Goal: Check status: Check status

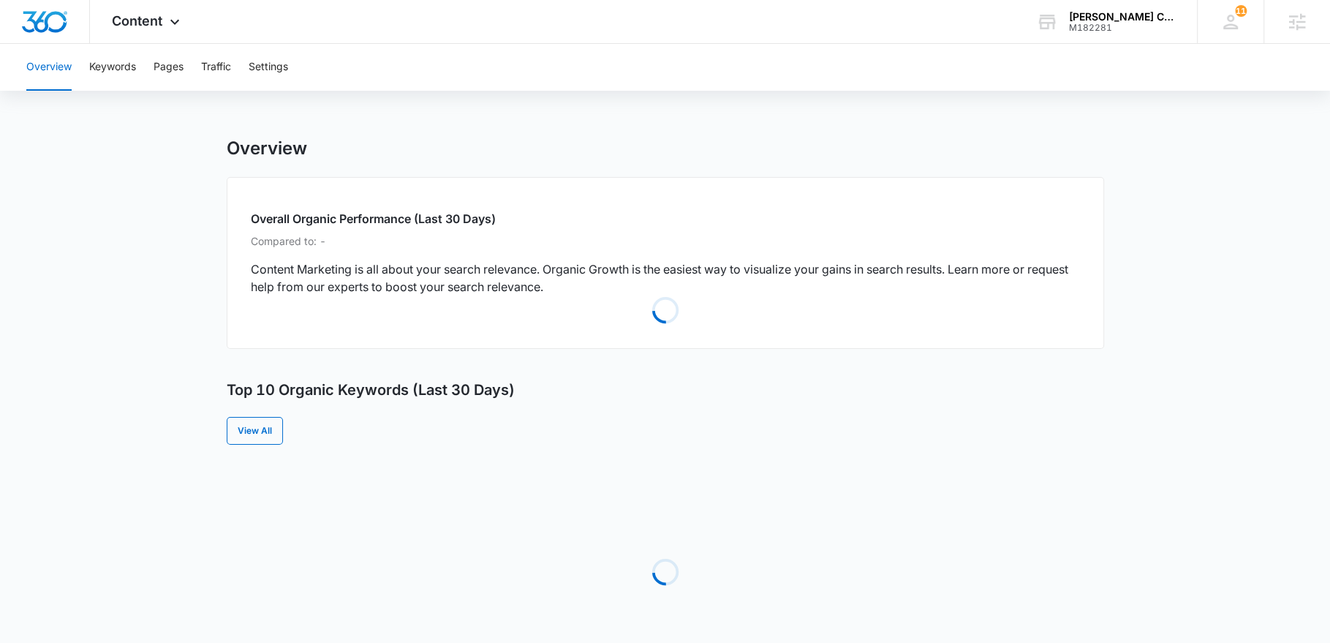
click at [88, 64] on div "Overview Keywords Pages Traffic Settings" at bounding box center [665, 67] width 1295 height 47
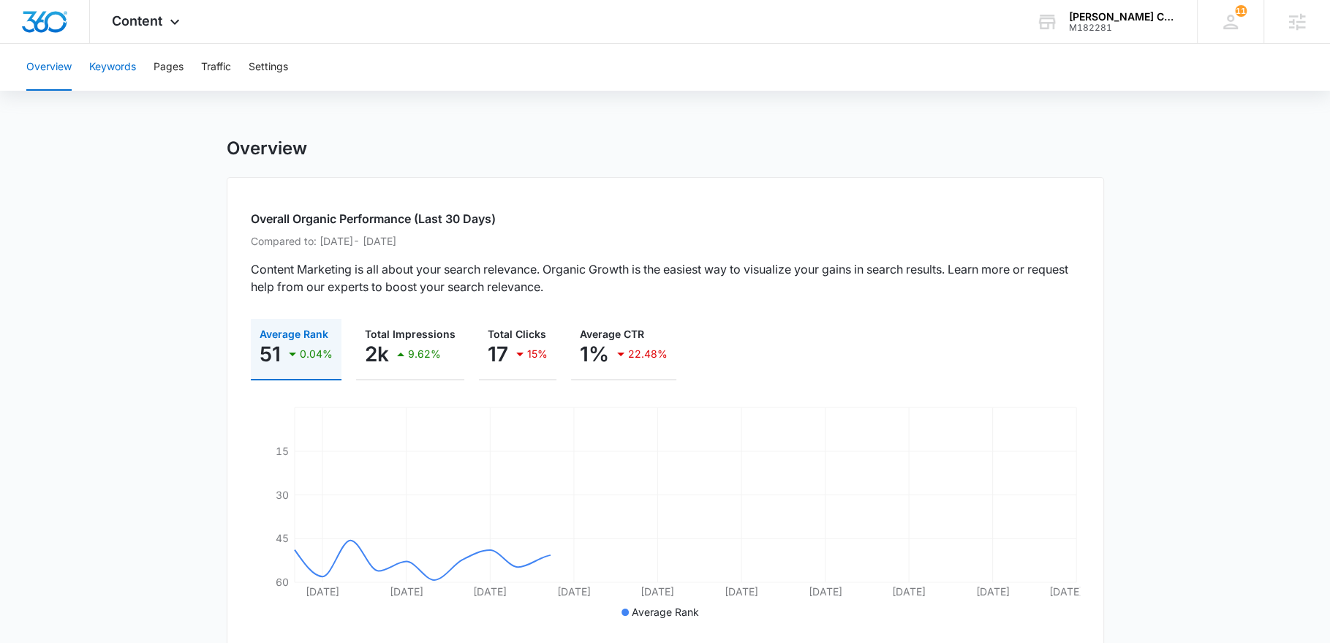
click at [105, 65] on button "Keywords" at bounding box center [112, 67] width 47 height 47
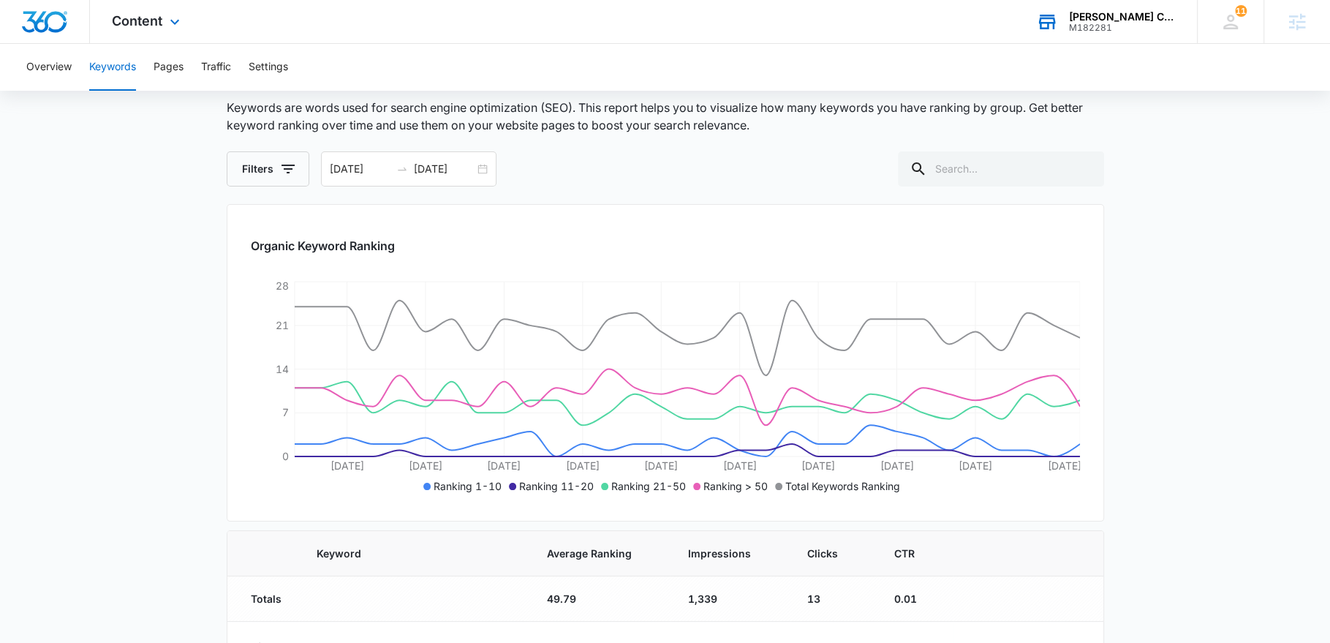
scroll to position [62, 0]
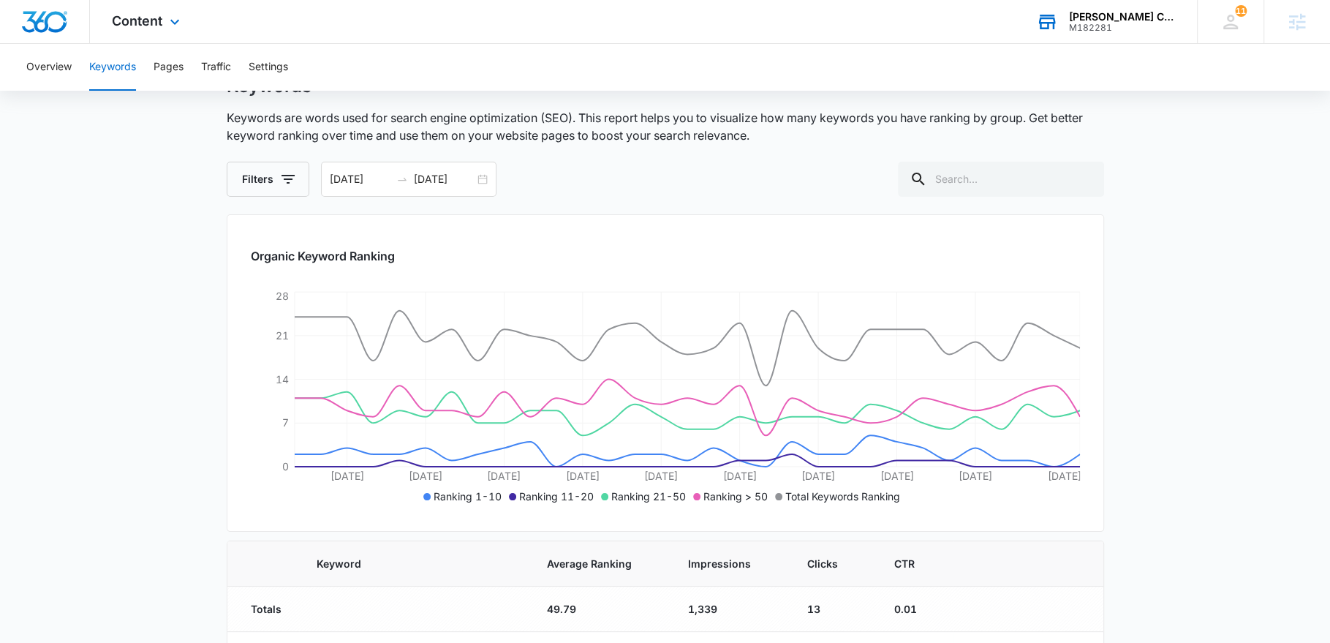
click at [1091, 16] on div "[PERSON_NAME] Construction" at bounding box center [1122, 17] width 107 height 12
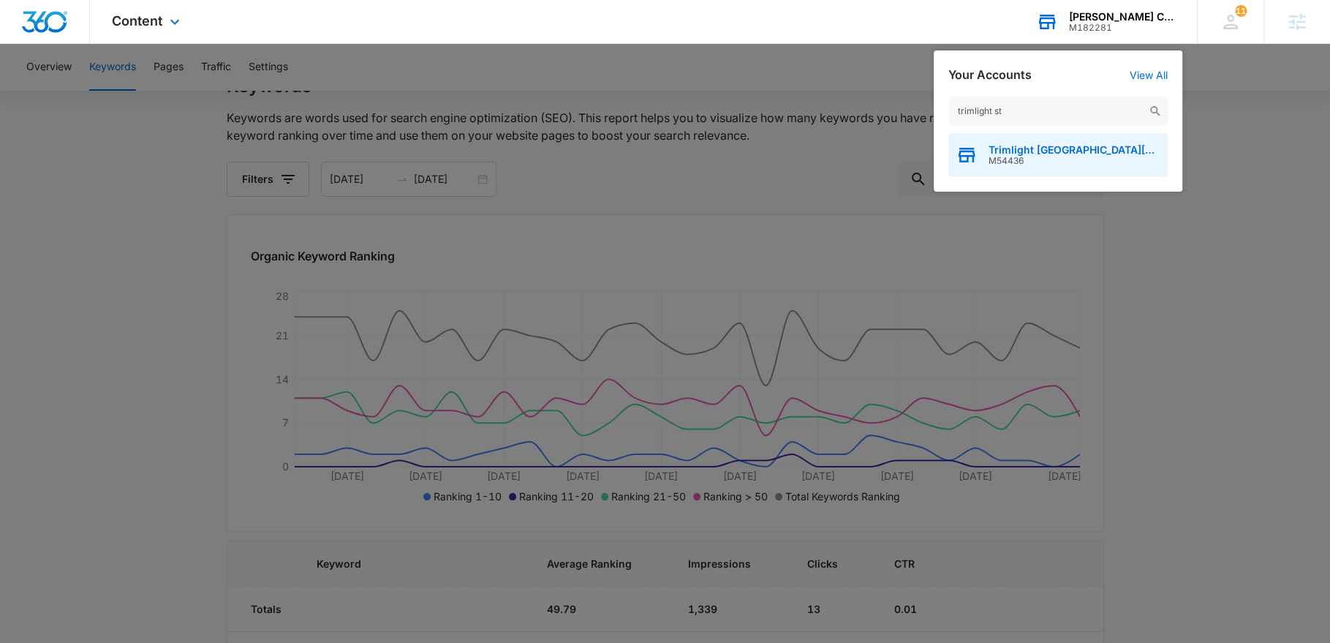
type input "trimlight st"
click at [1078, 151] on div "Trimlight [GEOGRAPHIC_DATA]" at bounding box center [1057, 155] width 219 height 44
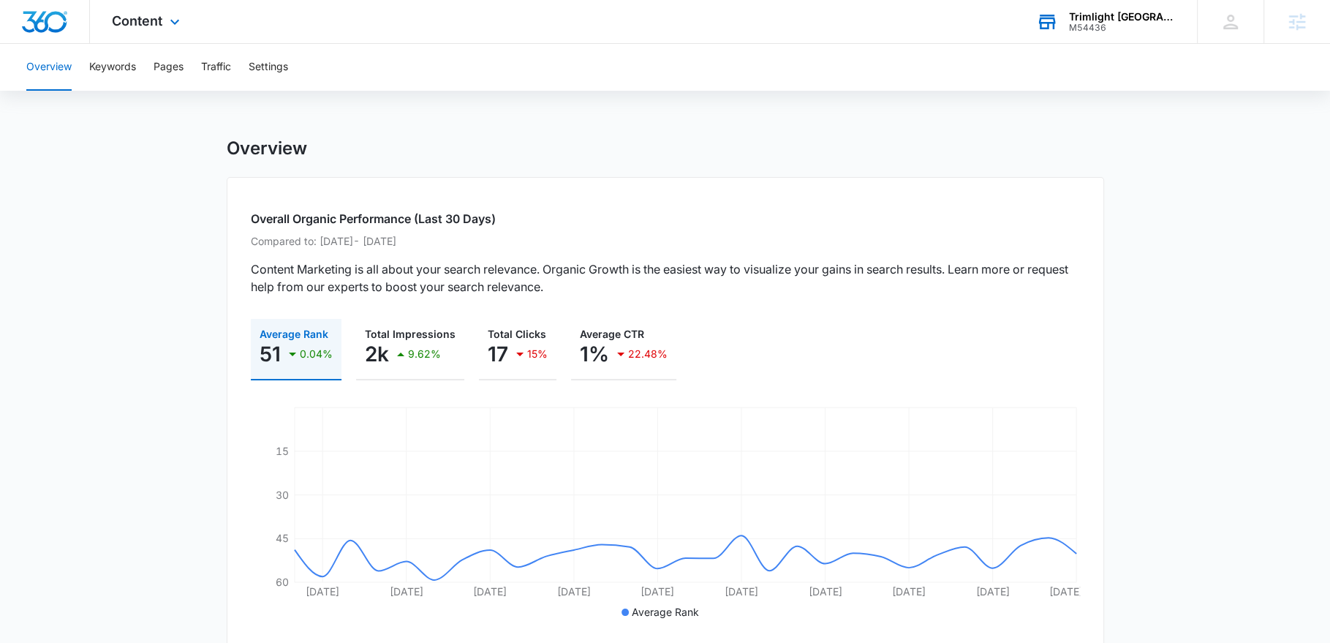
scroll to position [4, 0]
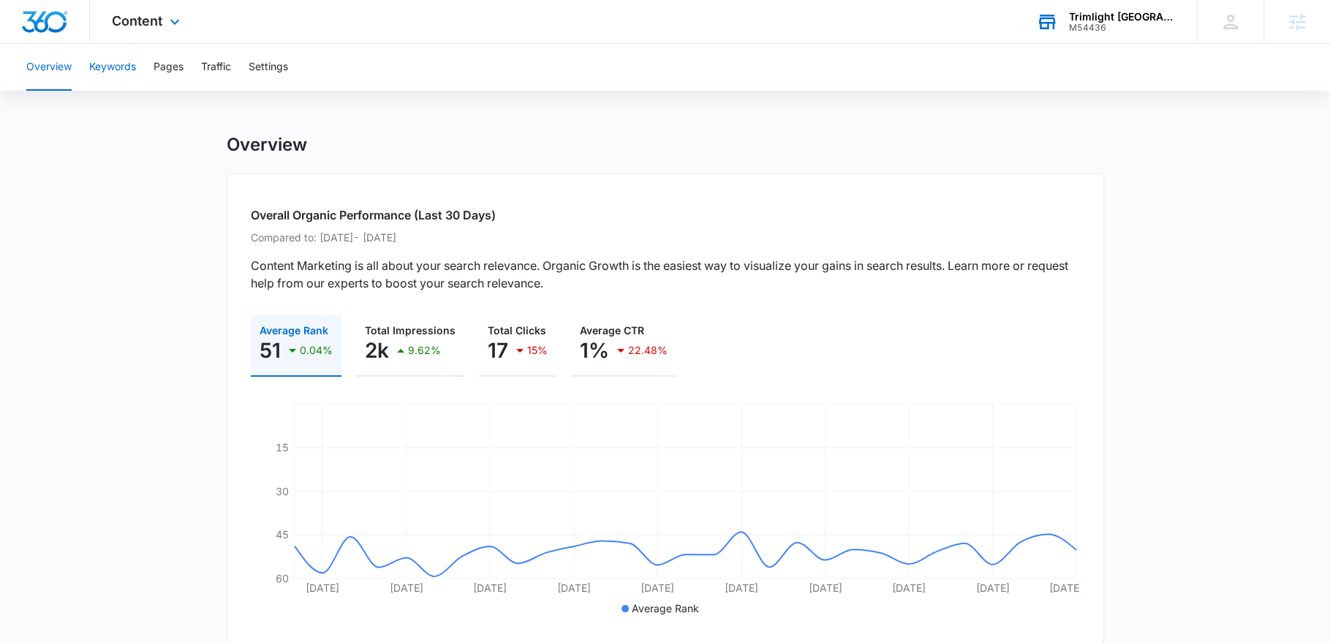
click at [114, 66] on button "Keywords" at bounding box center [112, 67] width 47 height 47
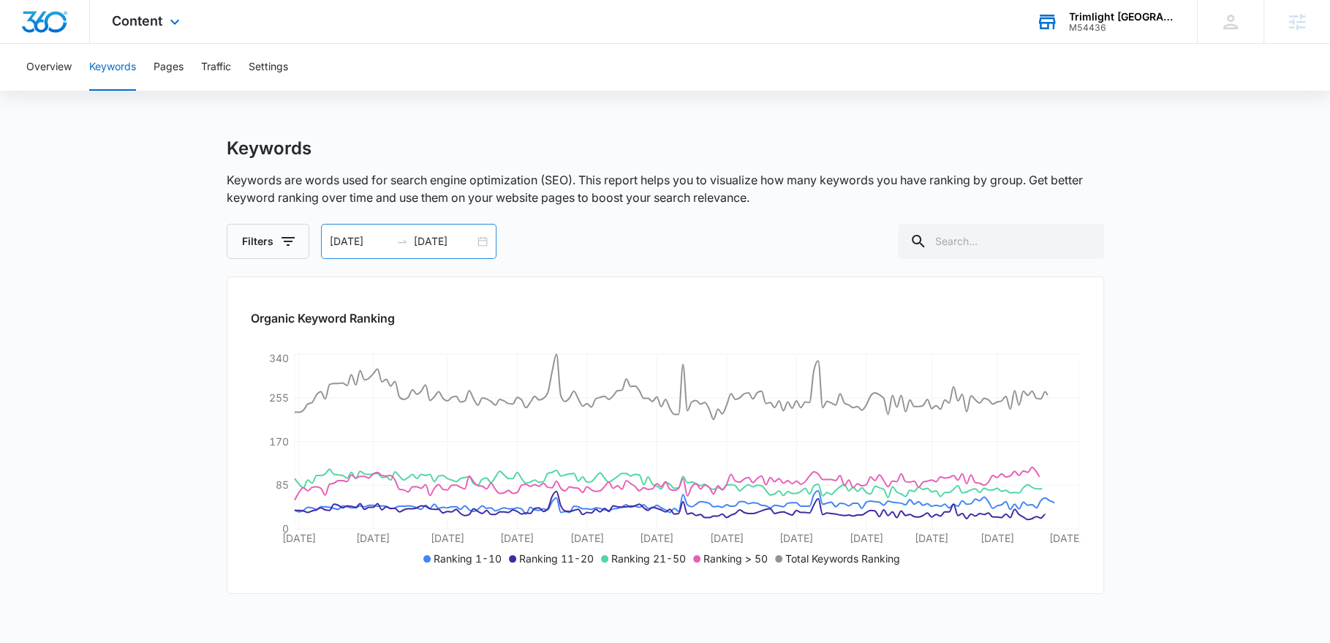
click at [438, 234] on input "[DATE]" at bounding box center [444, 241] width 61 height 16
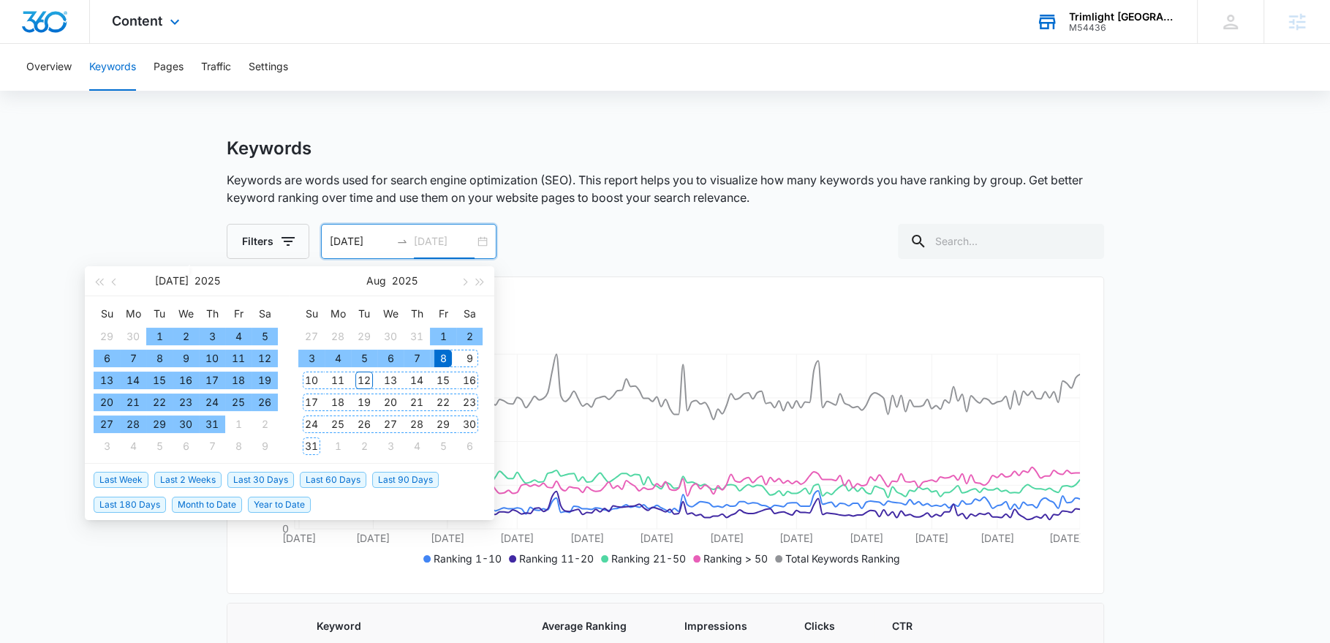
type input "[DATE]"
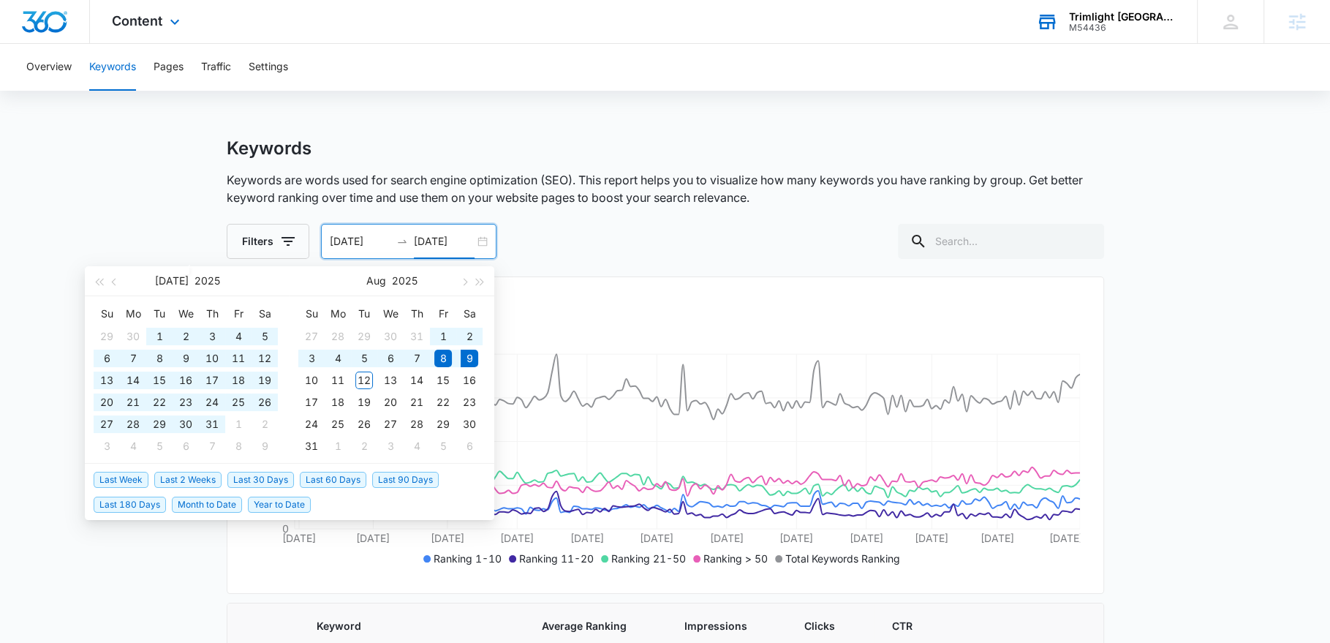
click at [332, 474] on span "Last 60 Days" at bounding box center [333, 480] width 67 height 16
type input "[DATE]"
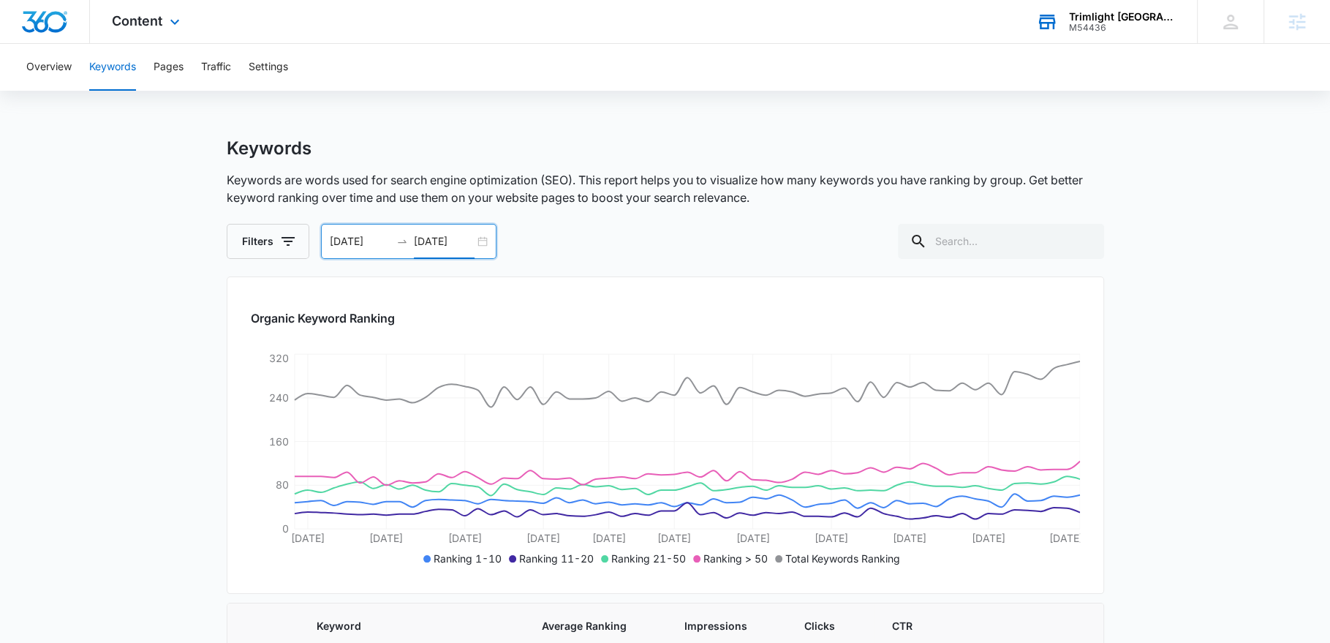
drag, startPoint x: 159, startPoint y: 22, endPoint x: 341, endPoint y: 390, distance: 410.6
click at [159, 22] on span "Content" at bounding box center [137, 20] width 50 height 15
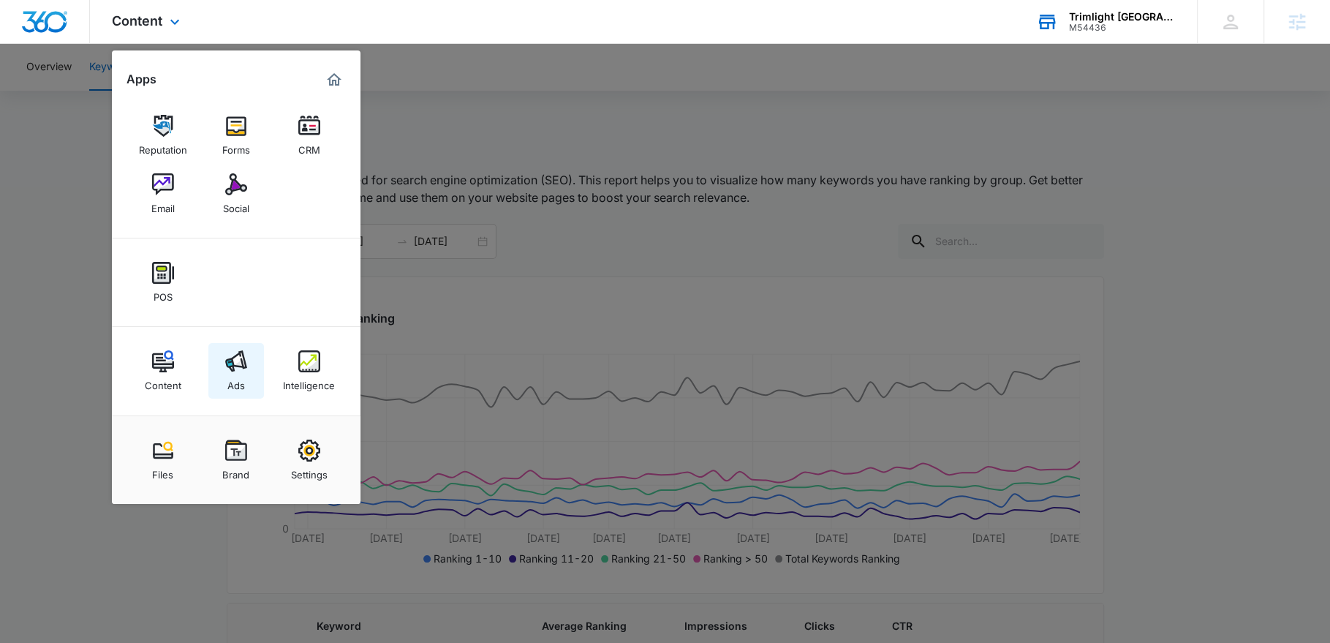
click at [227, 386] on div "Ads" at bounding box center [236, 381] width 18 height 19
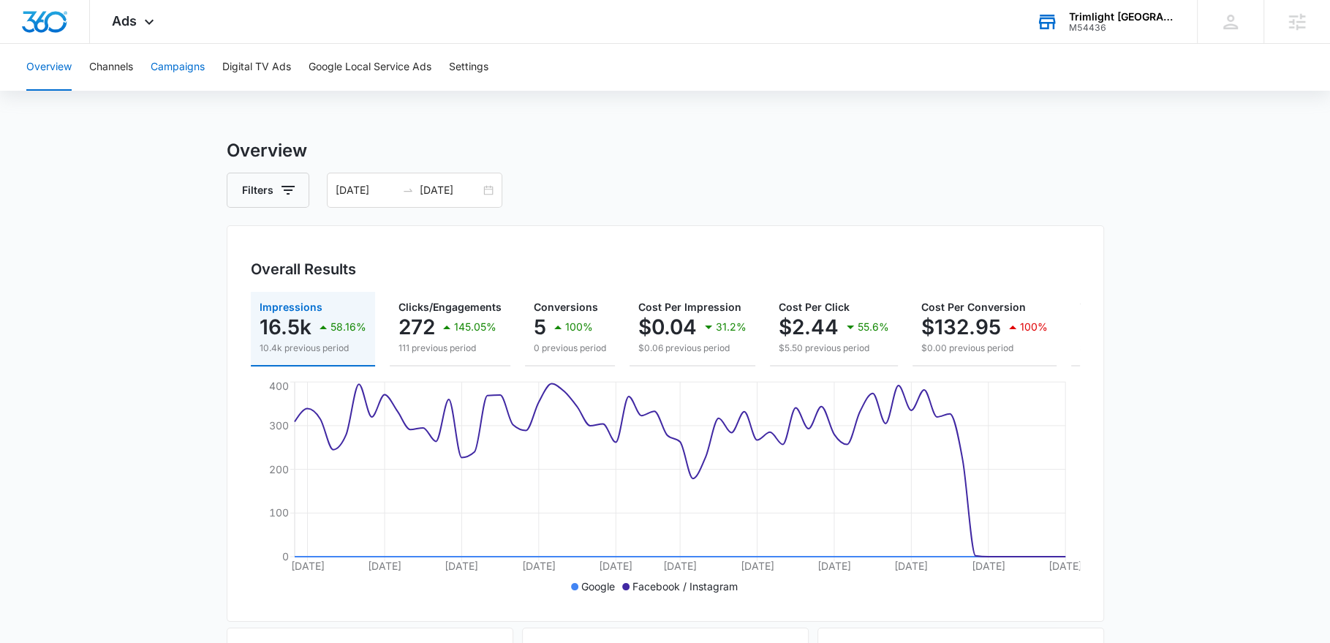
click at [163, 67] on button "Campaigns" at bounding box center [178, 67] width 54 height 47
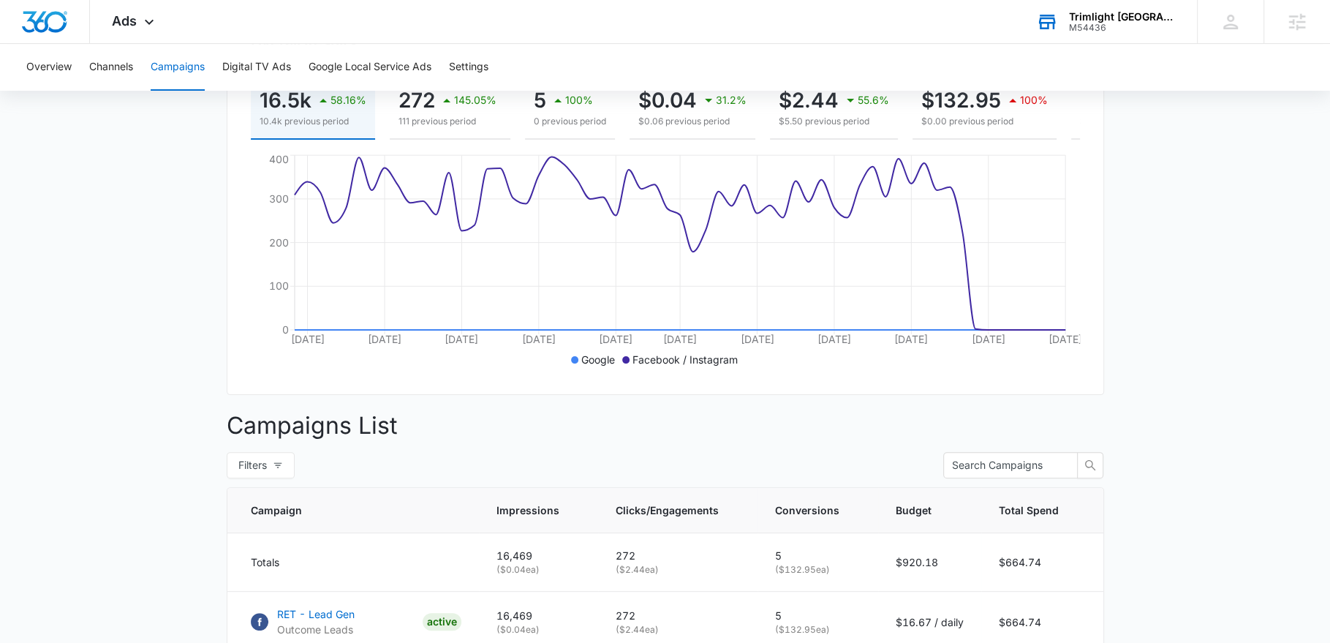
scroll to position [205, 0]
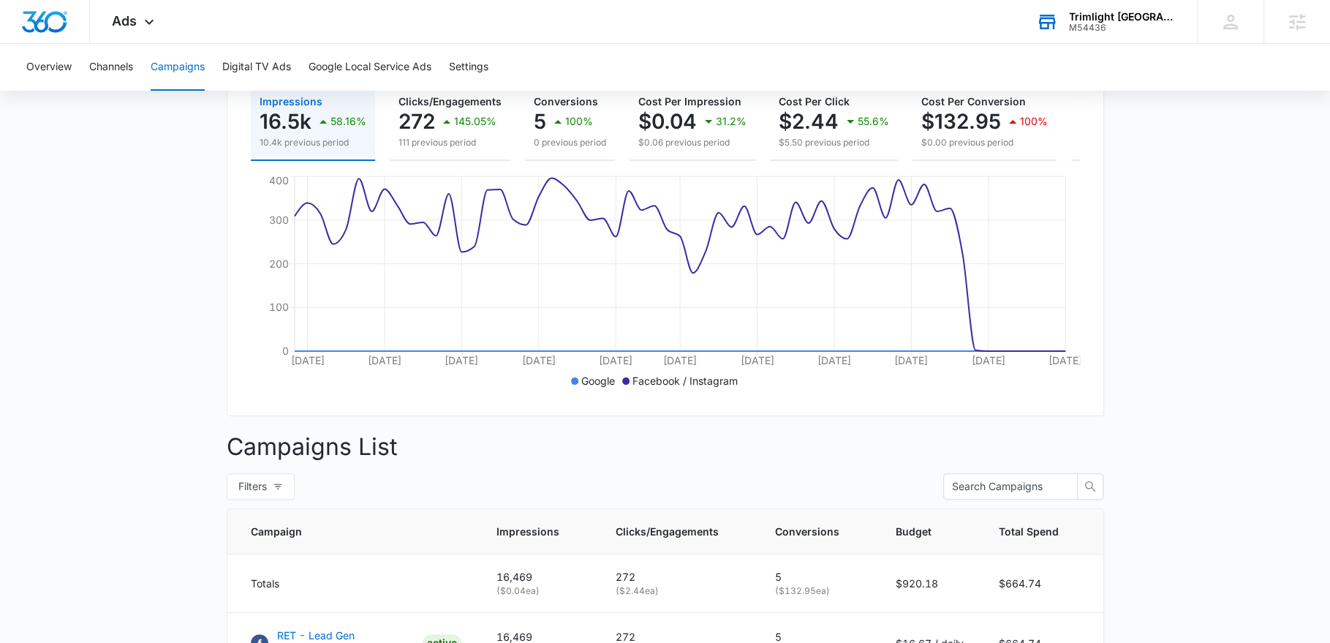
click at [1148, 358] on main "Campaigns Filters [DATE] [DATE] Overall Results Impressions 16.5k 58.16% 10.4k …" at bounding box center [665, 415] width 1330 height 966
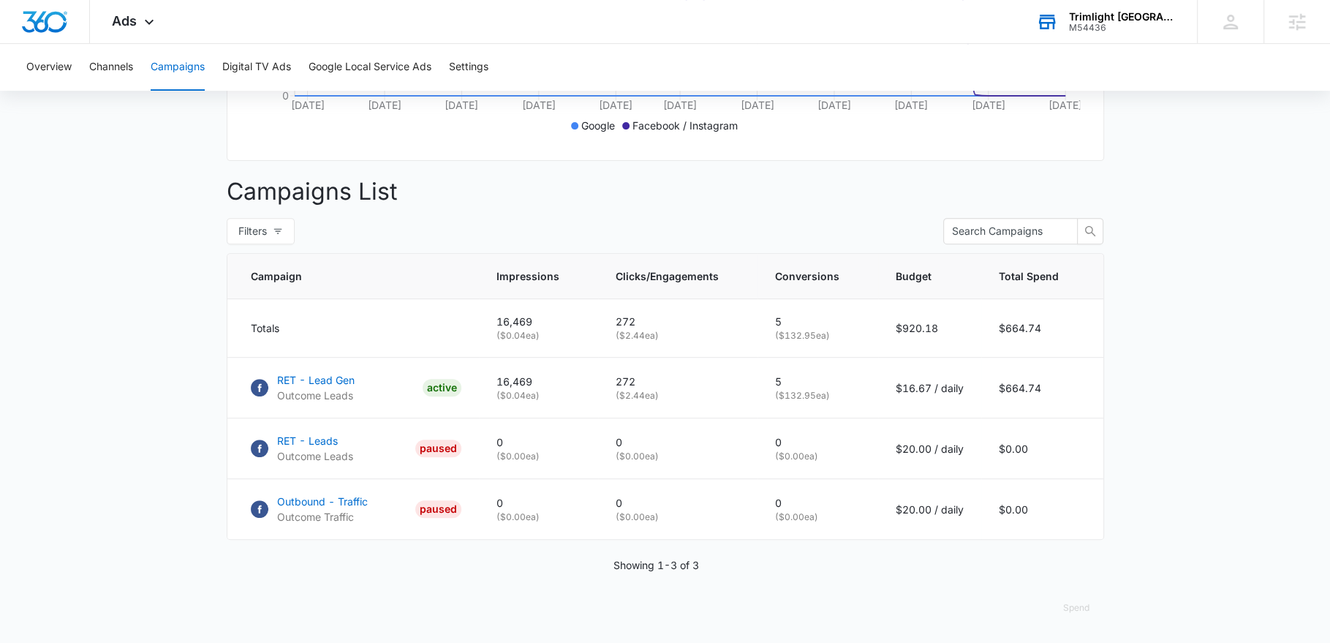
scroll to position [0, 0]
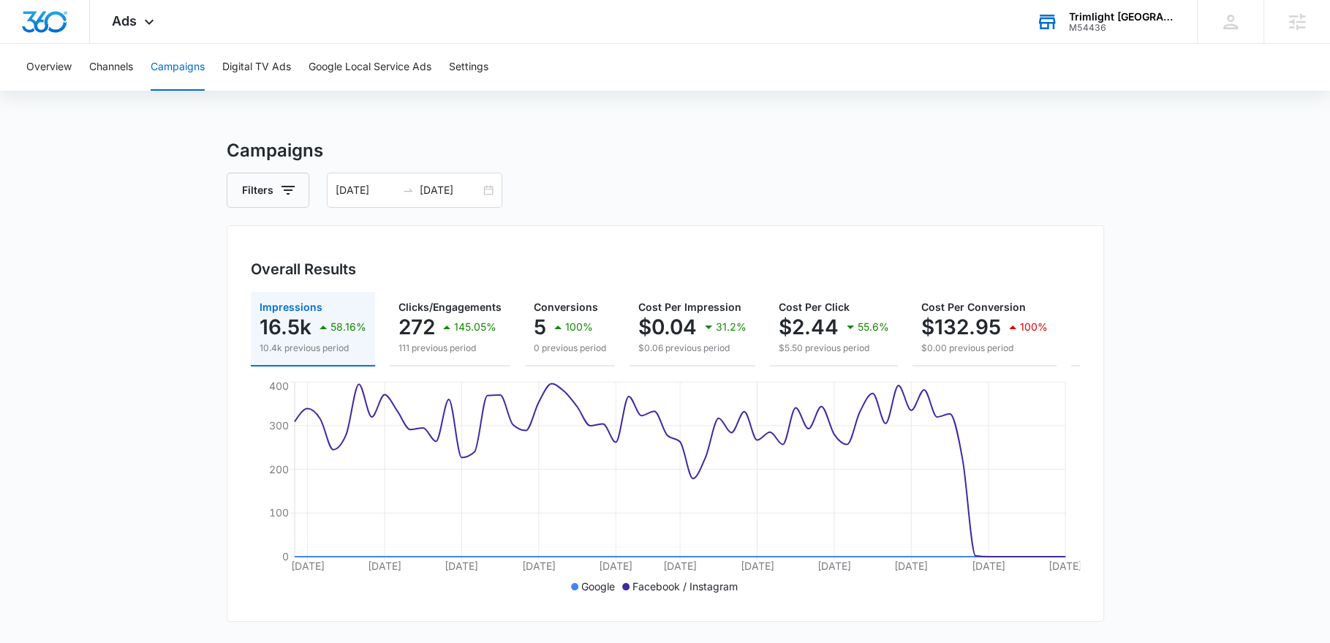
click at [1220, 416] on main "Campaigns Filters [DATE] [DATE] Overall Results Impressions 16.5k 58.16% 10.4k …" at bounding box center [665, 620] width 1330 height 966
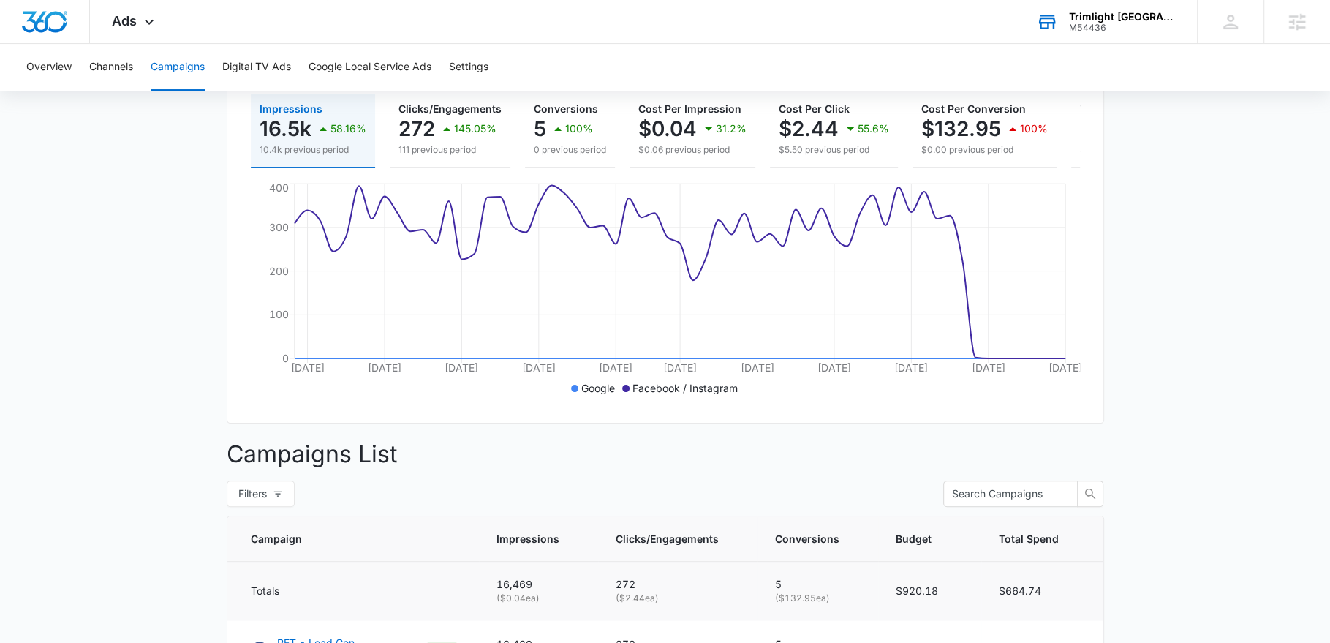
scroll to position [284, 0]
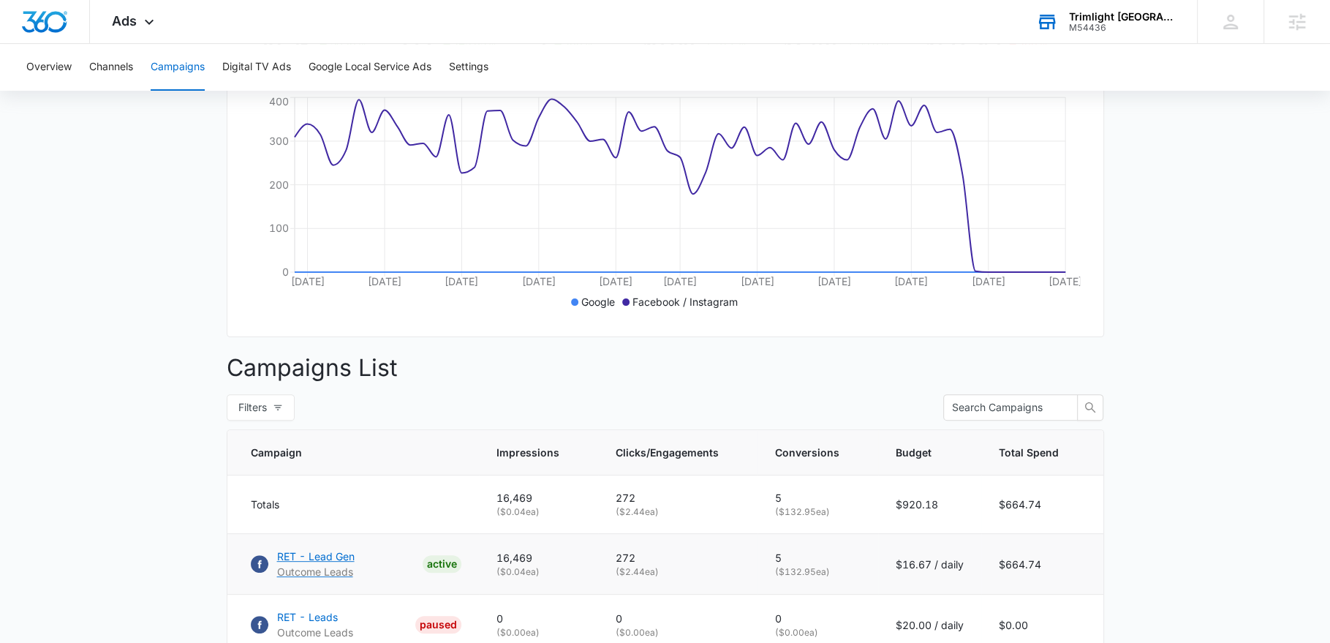
click at [319, 563] on p "RET - Lead Gen" at bounding box center [315, 555] width 77 height 15
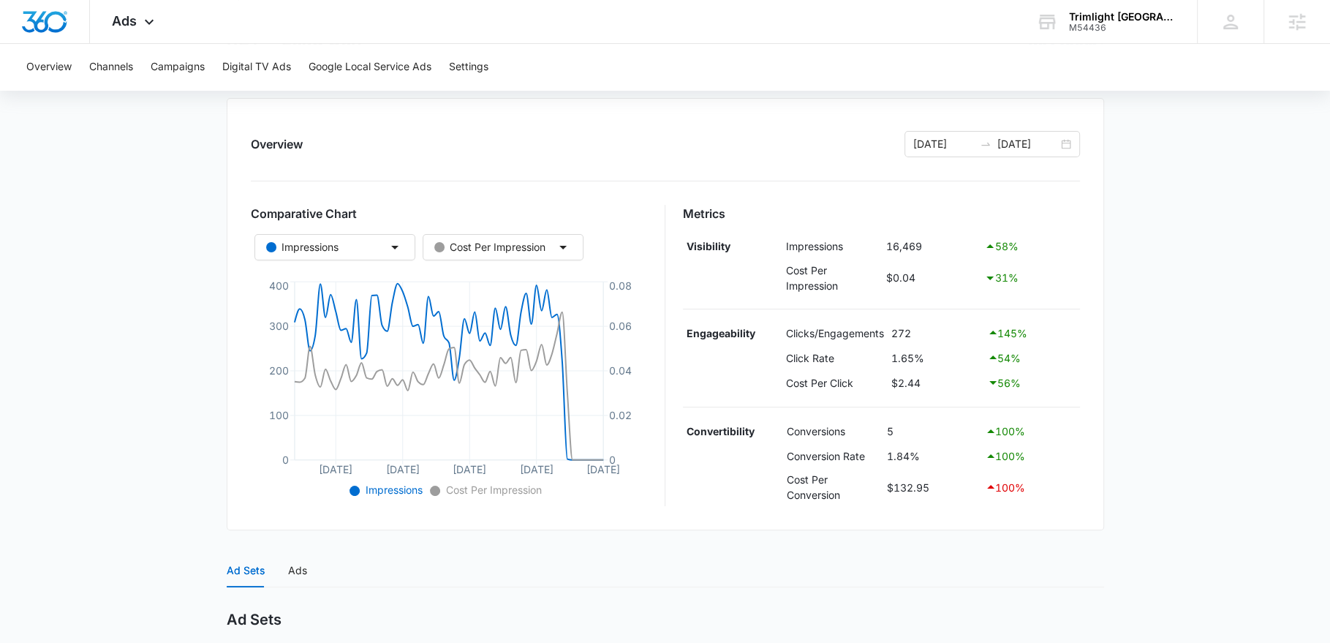
scroll to position [143, 0]
click at [1145, 444] on main "RET - Lead Gen | Active $16.67 daily , $664.74 Spent Overview 06/10/2025 08/09/…" at bounding box center [665, 465] width 1330 height 940
click at [973, 145] on input "06/10/2025" at bounding box center [943, 145] width 61 height 16
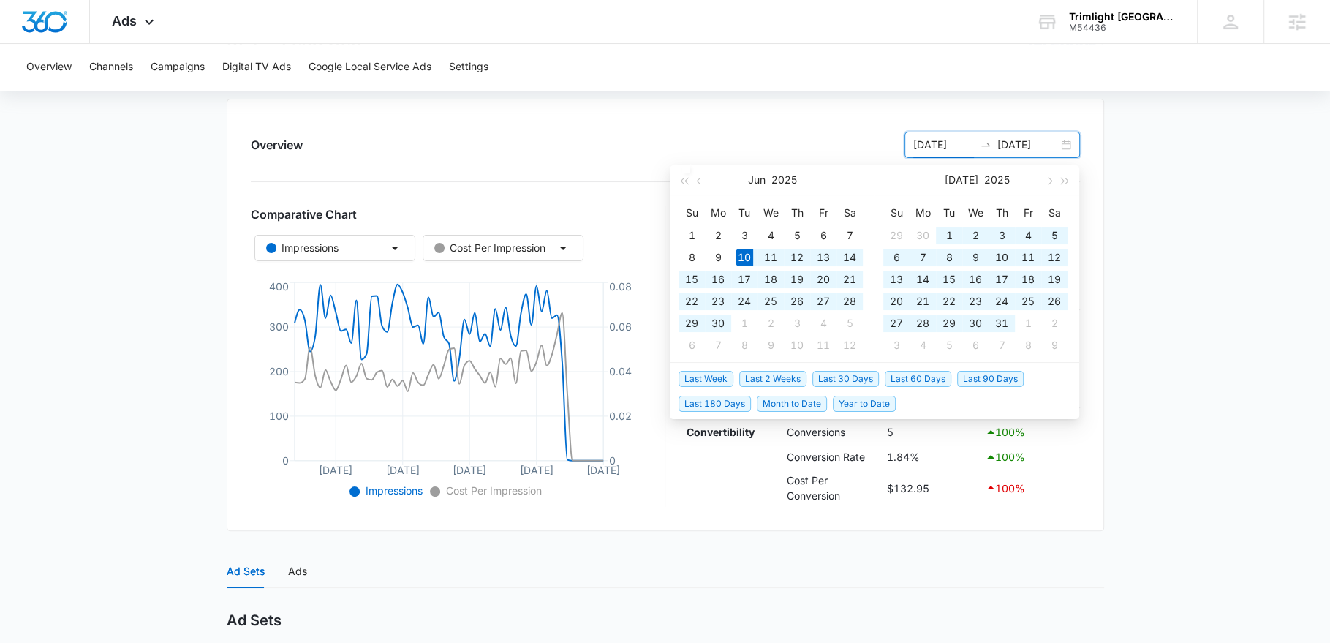
type input "06/10/2025"
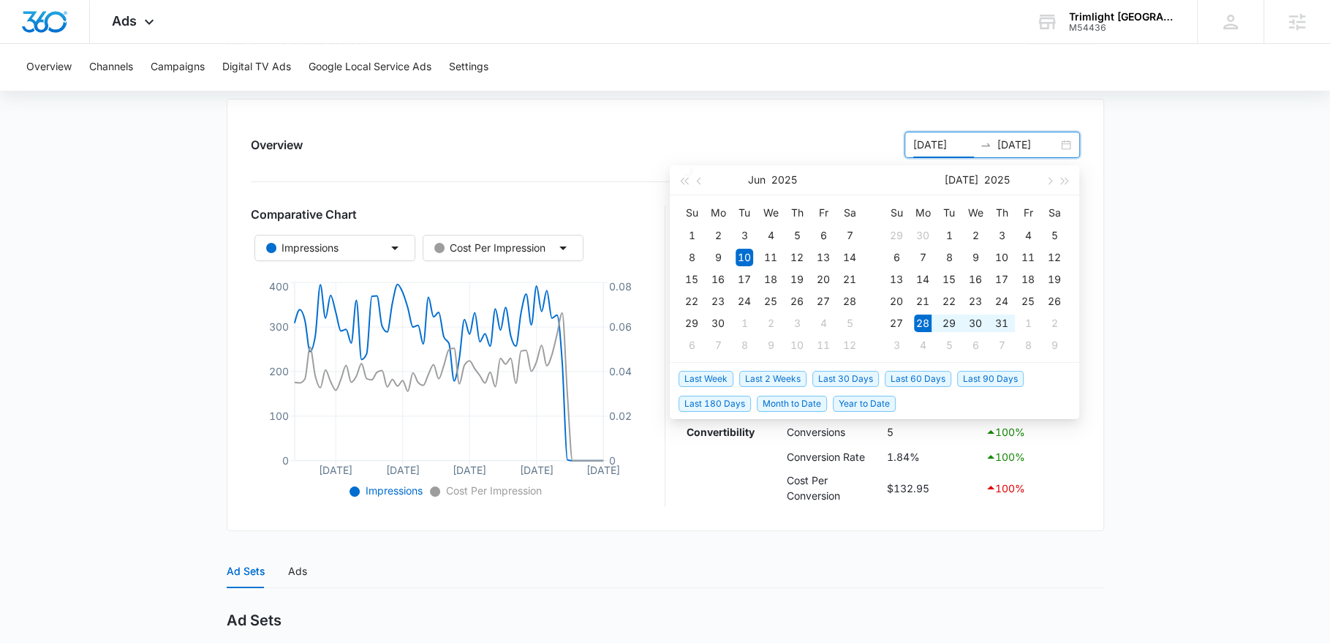
click at [768, 376] on span "Last 2 Weeks" at bounding box center [772, 379] width 67 height 16
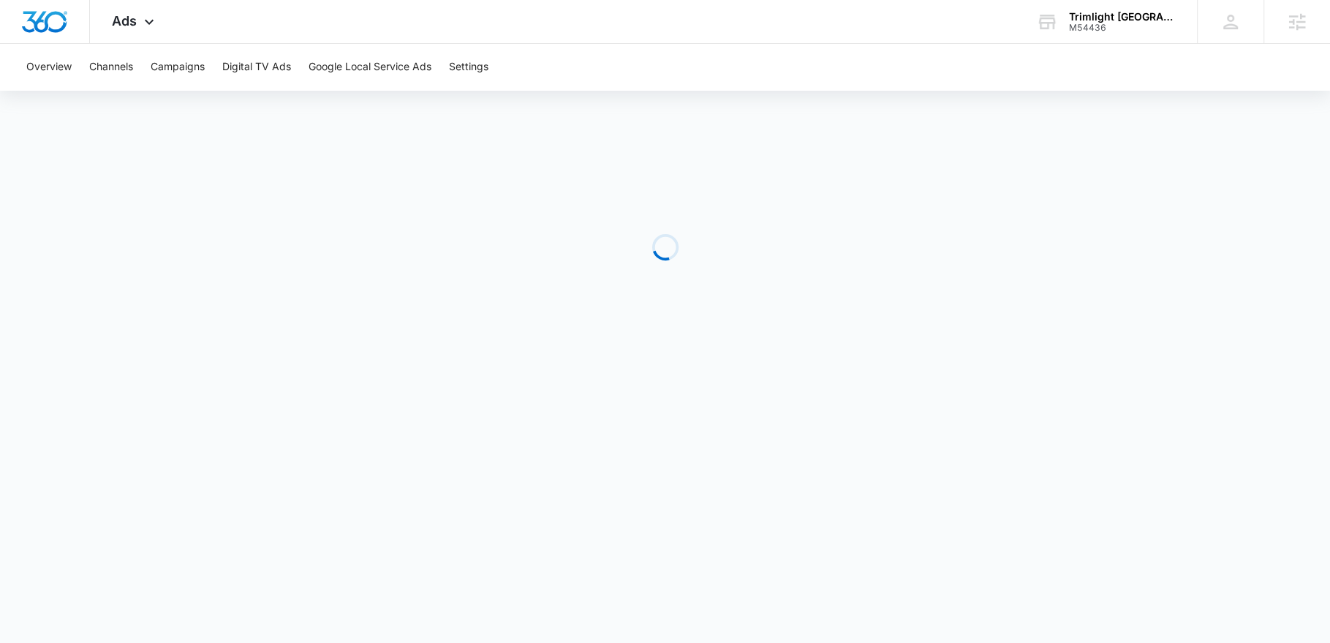
scroll to position [0, 0]
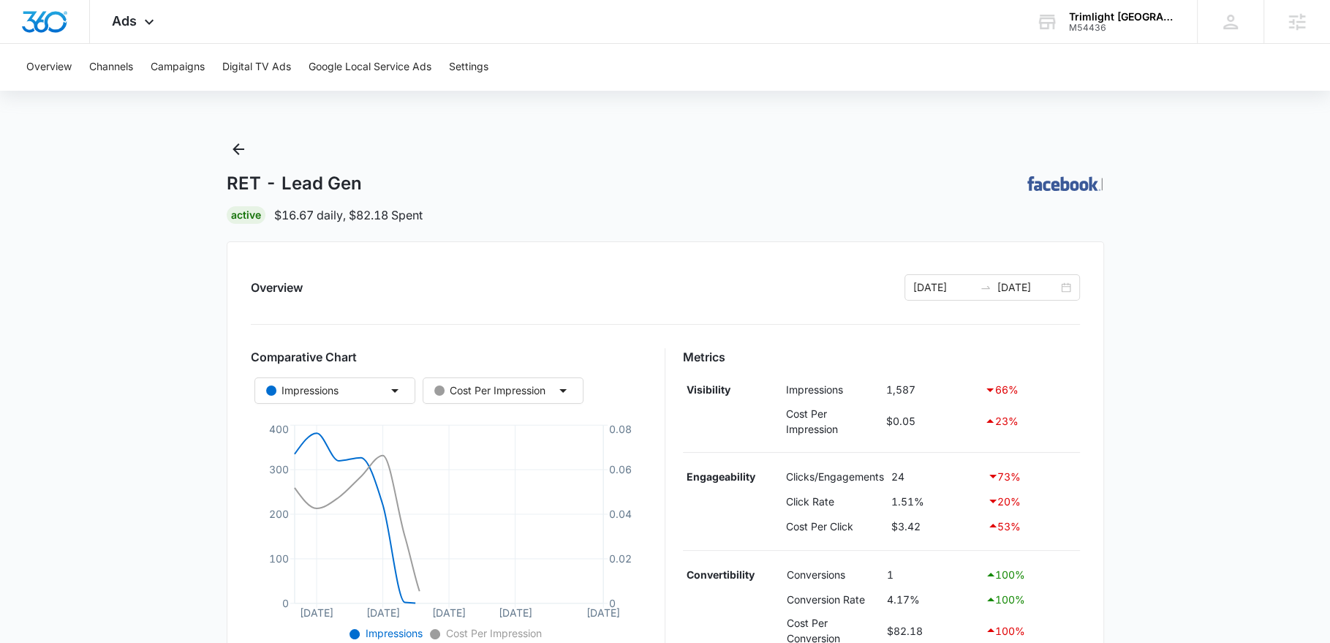
click at [1214, 456] on main "RET - Lead Gen | Active $16.67 daily , $82.18 Spent Overview 07/28/2025 08/11/2…" at bounding box center [665, 608] width 1330 height 942
click at [1007, 293] on input "08/11/2025" at bounding box center [1027, 287] width 61 height 16
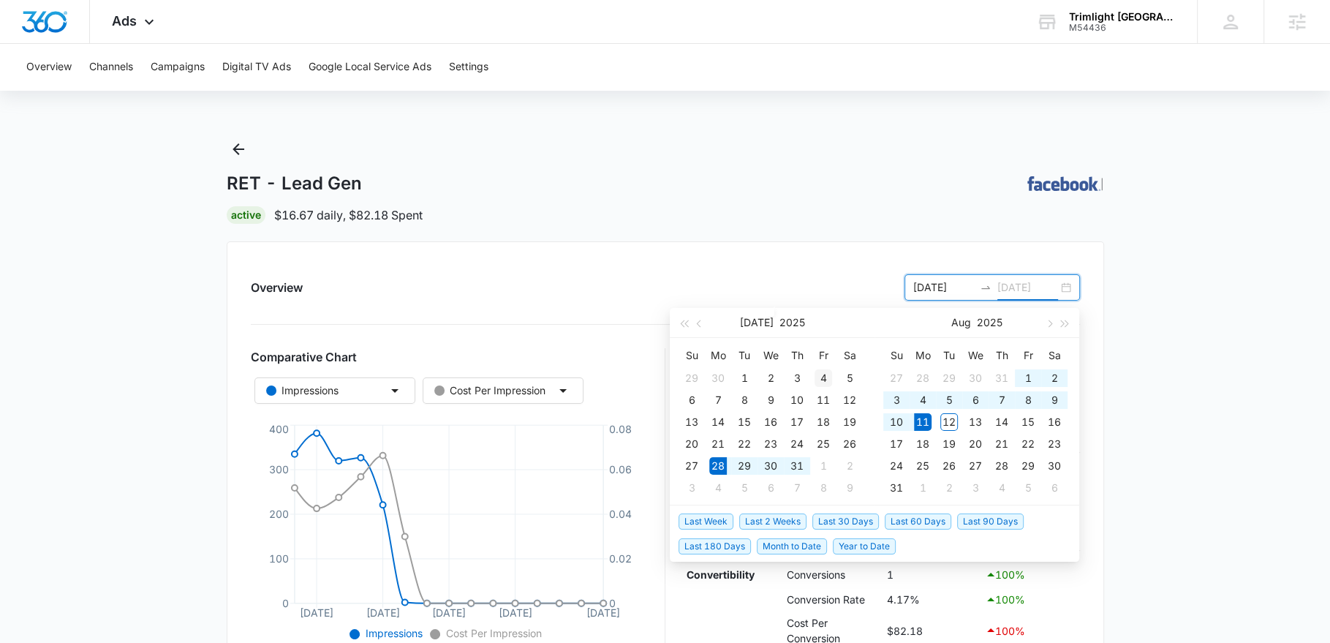
type input "07/04/2025"
click at [823, 383] on div "4" at bounding box center [823, 378] width 18 height 18
type input "07/01/2025"
drag, startPoint x: 749, startPoint y: 387, endPoint x: 777, endPoint y: 366, distance: 34.9
click at [750, 387] on td "1" at bounding box center [744, 378] width 26 height 22
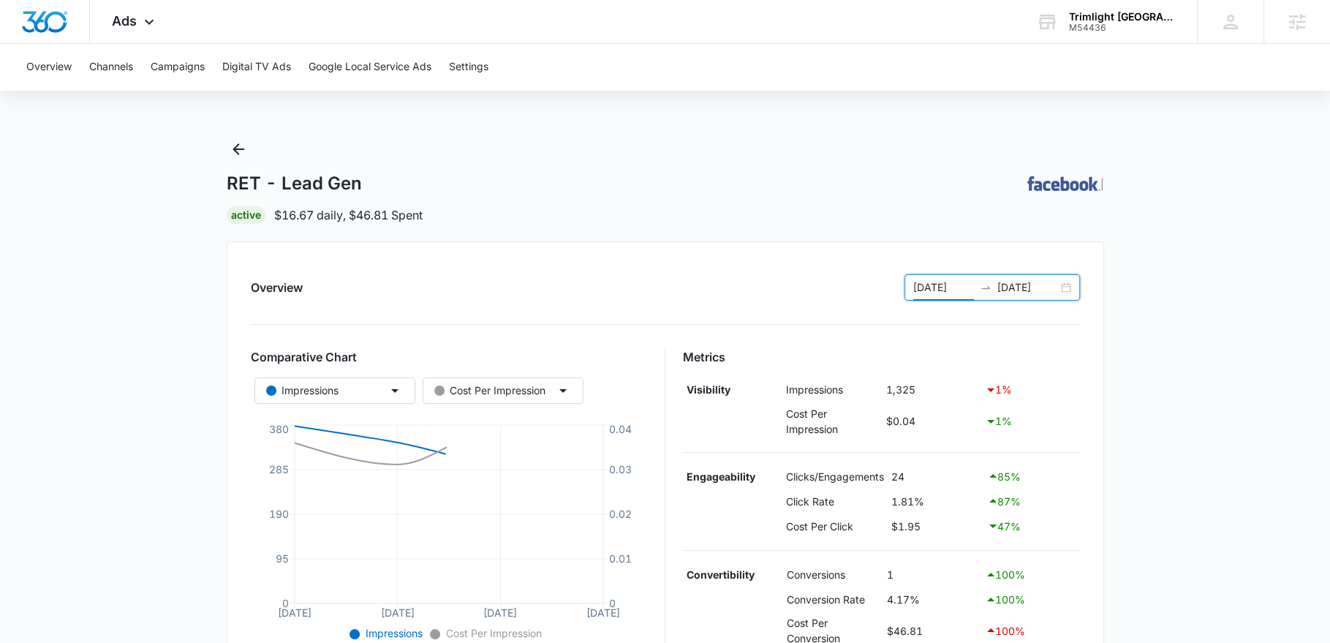
click at [946, 281] on input "07/01/2025" at bounding box center [943, 287] width 61 height 16
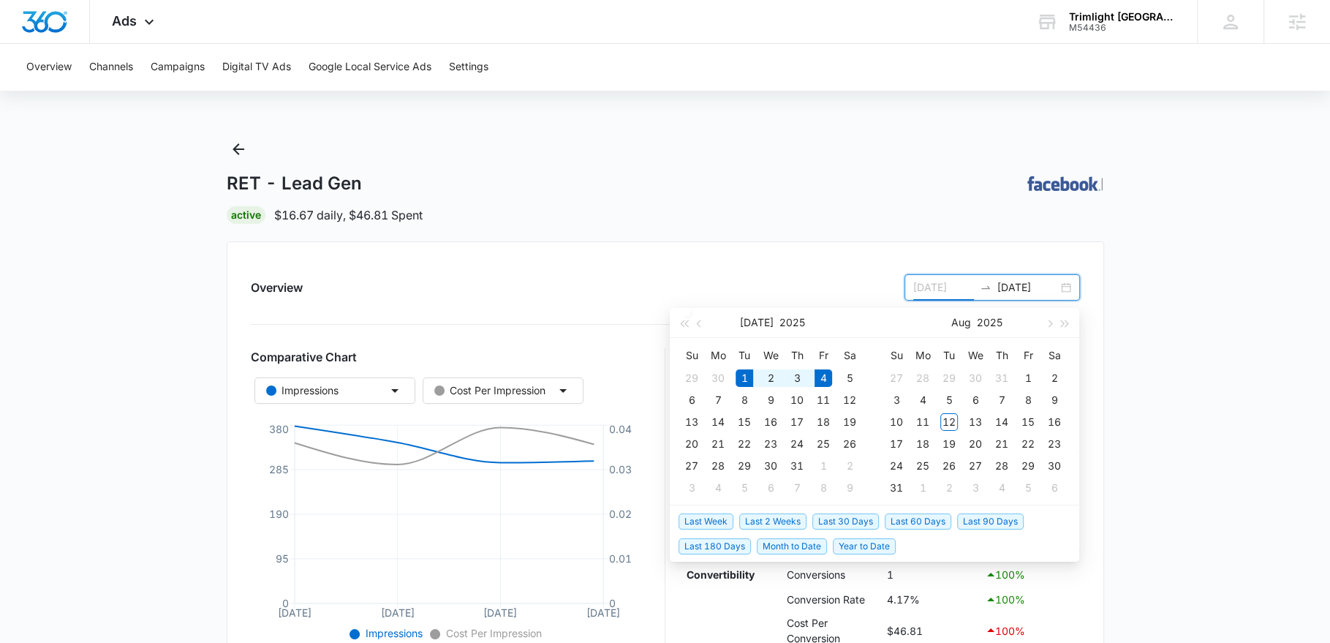
type input "07/04/2025"
click at [825, 377] on div "4" at bounding box center [823, 378] width 18 height 18
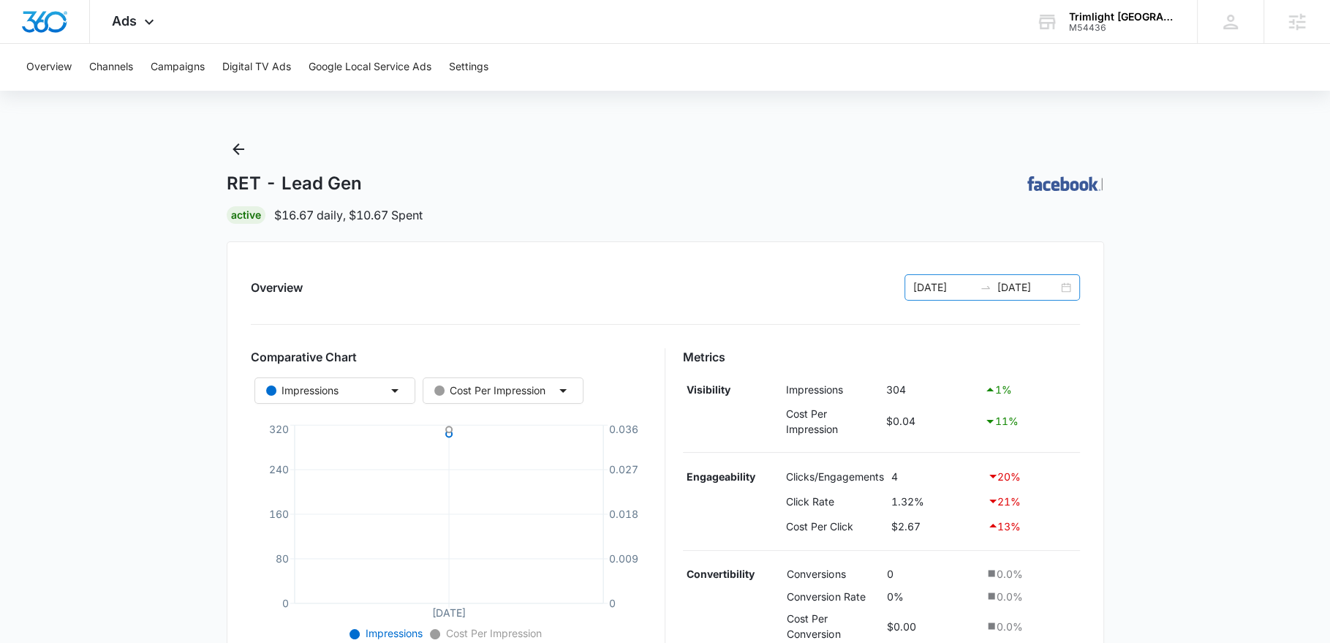
click at [1061, 290] on div "07/04/2025 07/04/2025" at bounding box center [991, 287] width 175 height 26
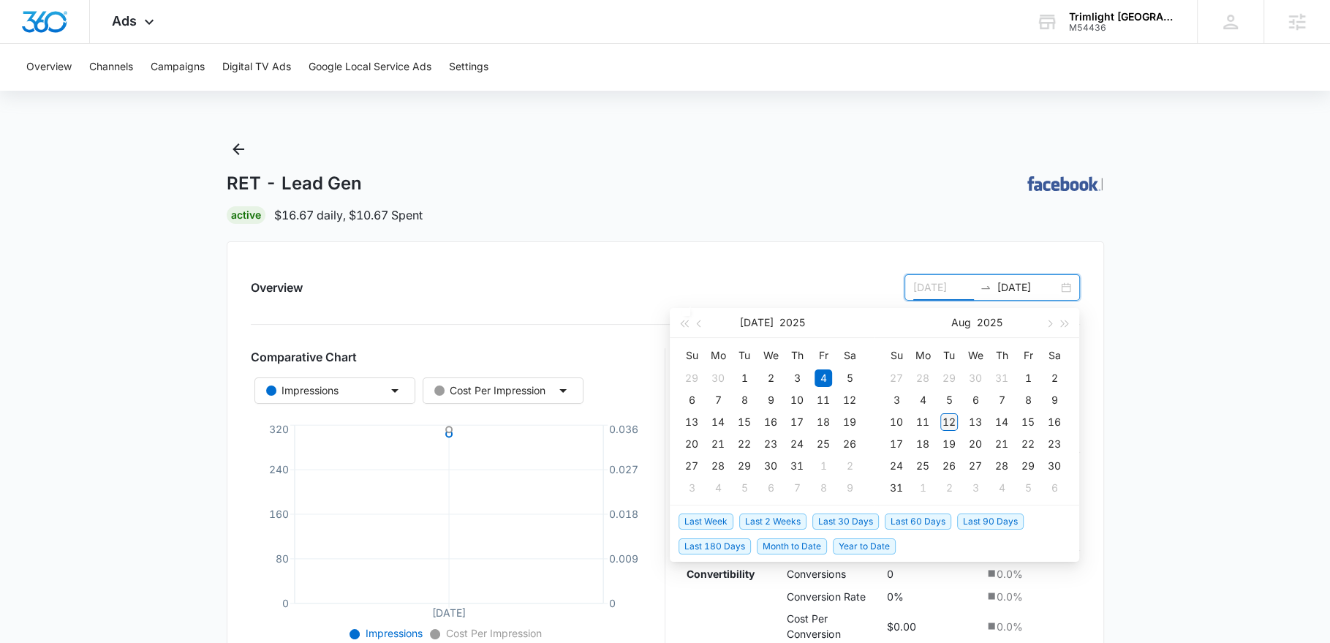
type input "08/12/2025"
drag, startPoint x: 953, startPoint y: 421, endPoint x: 1113, endPoint y: 425, distance: 160.9
click at [953, 420] on div "12" at bounding box center [949, 422] width 18 height 18
type input "[DATE]"
type input "07/04/2025"
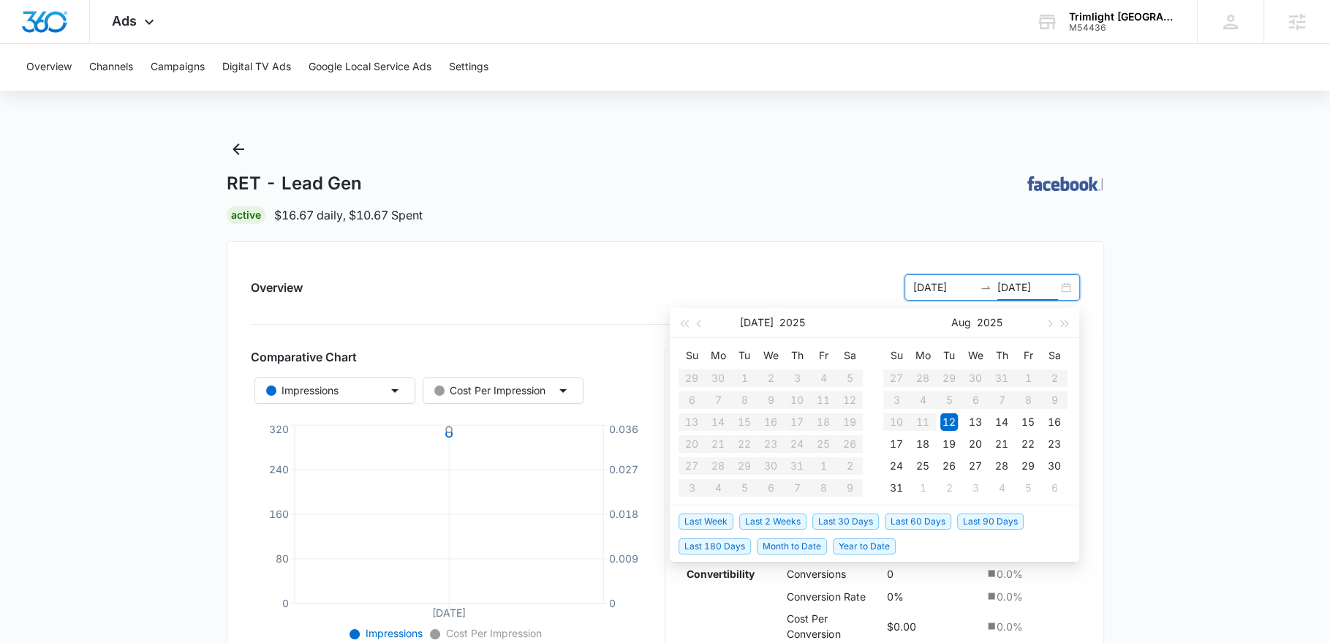
click at [1121, 425] on main "RET - Lead Gen | Active $16.67 daily , $10.67 Spent Overview 07/04/2025 07/04/2…" at bounding box center [665, 605] width 1330 height 936
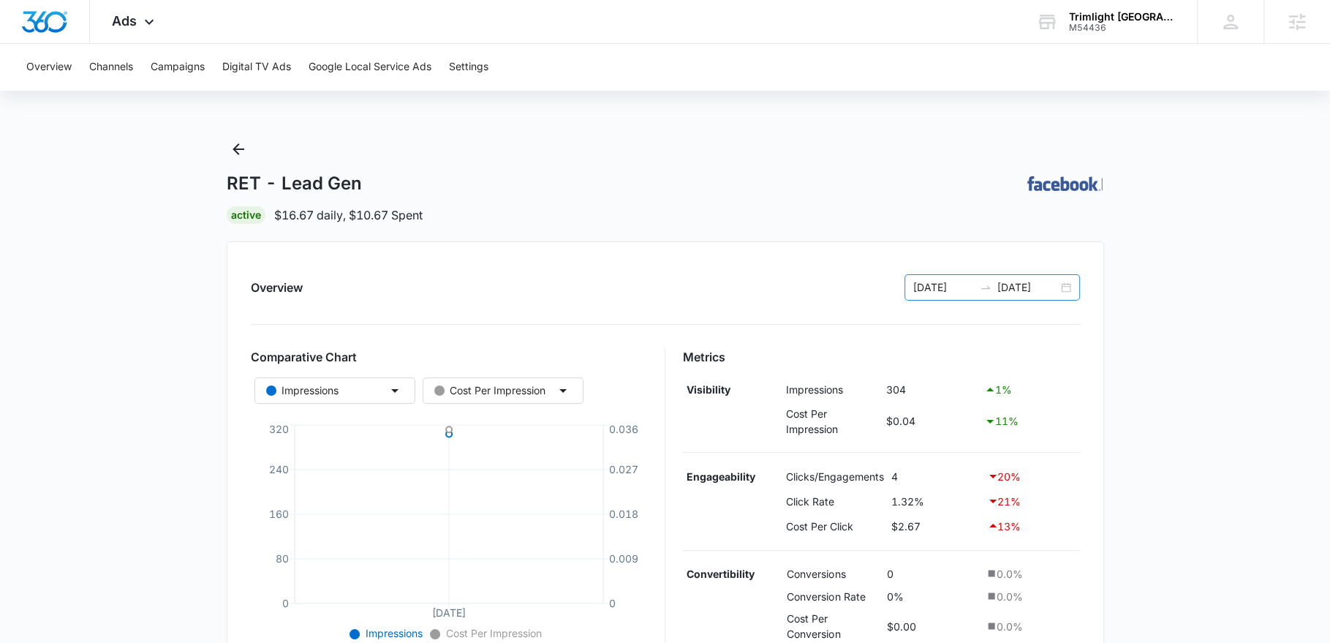
click at [1052, 286] on input "07/04/2025" at bounding box center [1027, 287] width 61 height 16
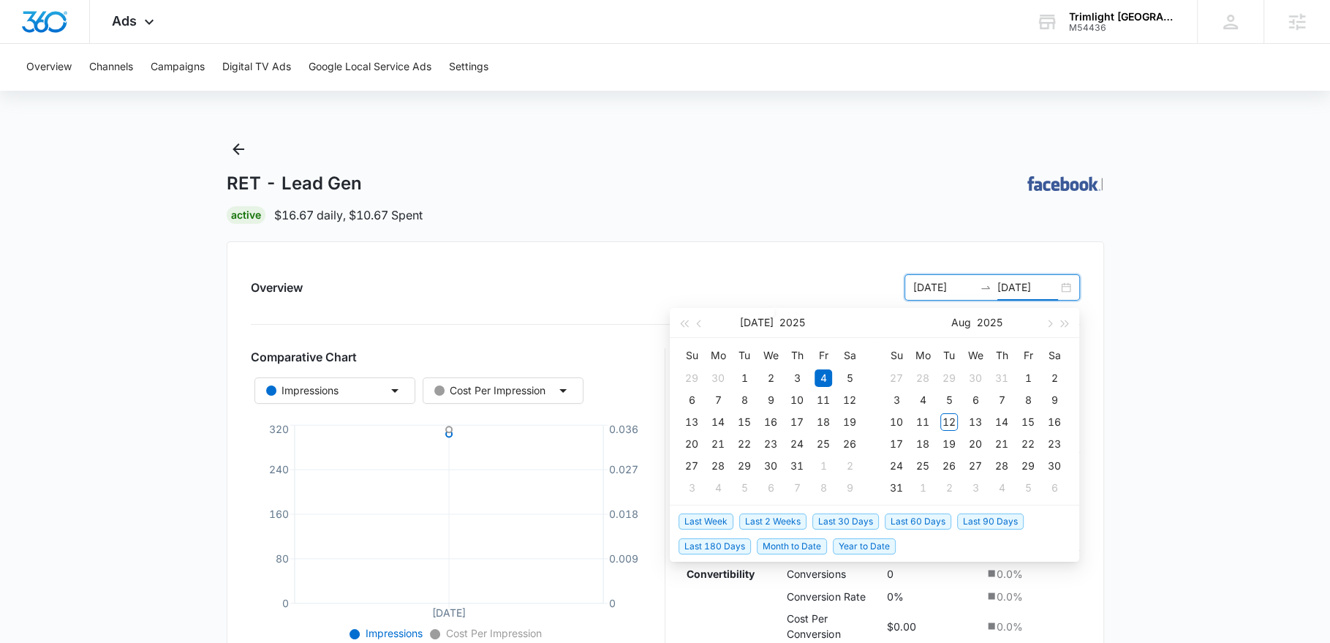
click at [1023, 286] on input "07/04/2025" at bounding box center [1027, 287] width 61 height 16
type input "08/12/2025"
click at [952, 420] on div "12" at bounding box center [949, 422] width 18 height 18
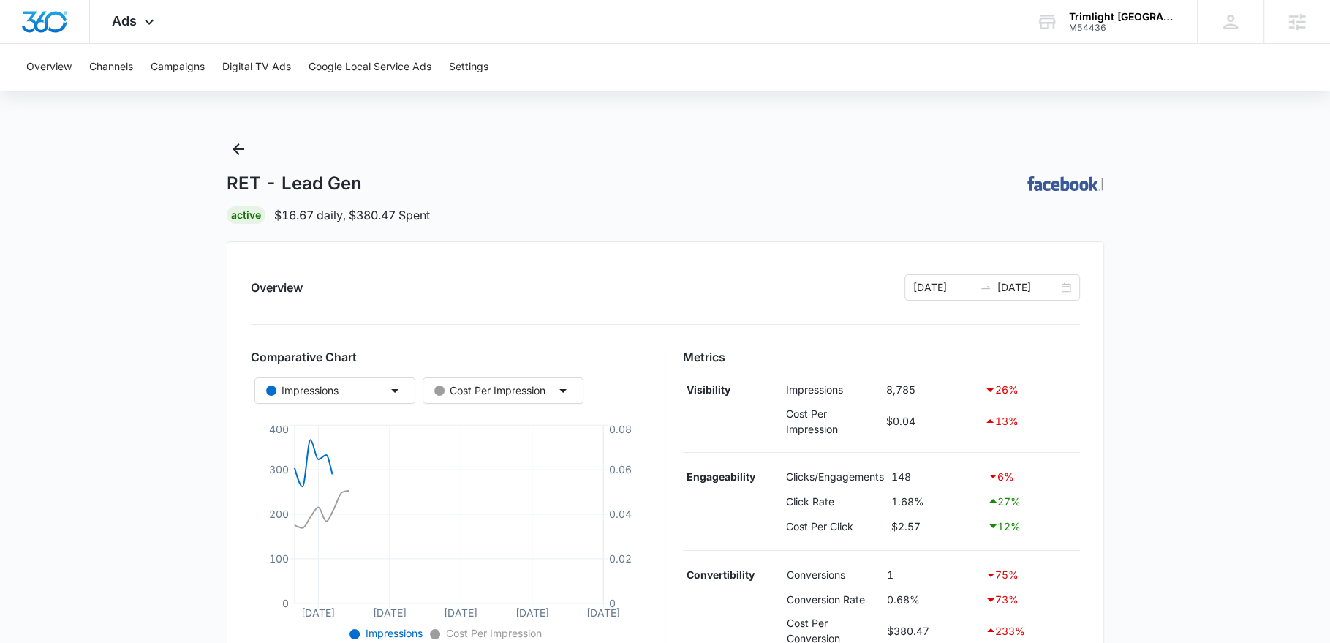
click at [1197, 377] on main "RET - Lead Gen | Active $16.67 daily , $380.47 Spent Overview 07/04/2025 08/12/…" at bounding box center [665, 608] width 1330 height 942
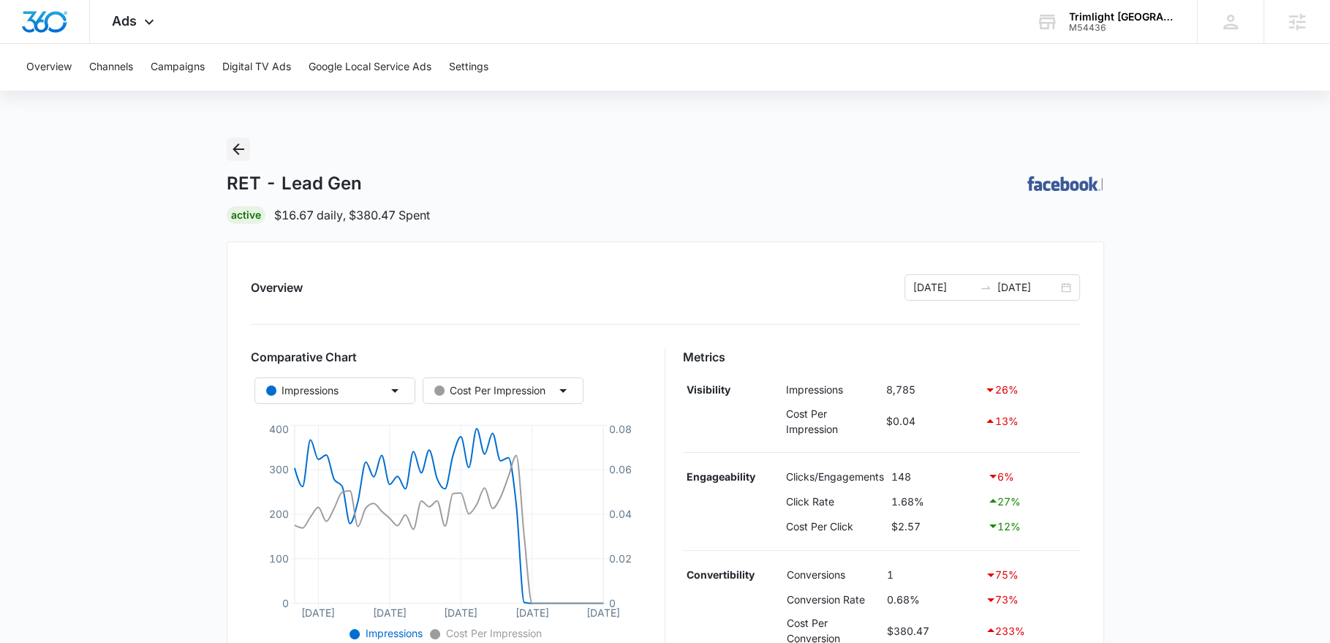
click at [240, 151] on icon "Back" at bounding box center [239, 149] width 18 height 18
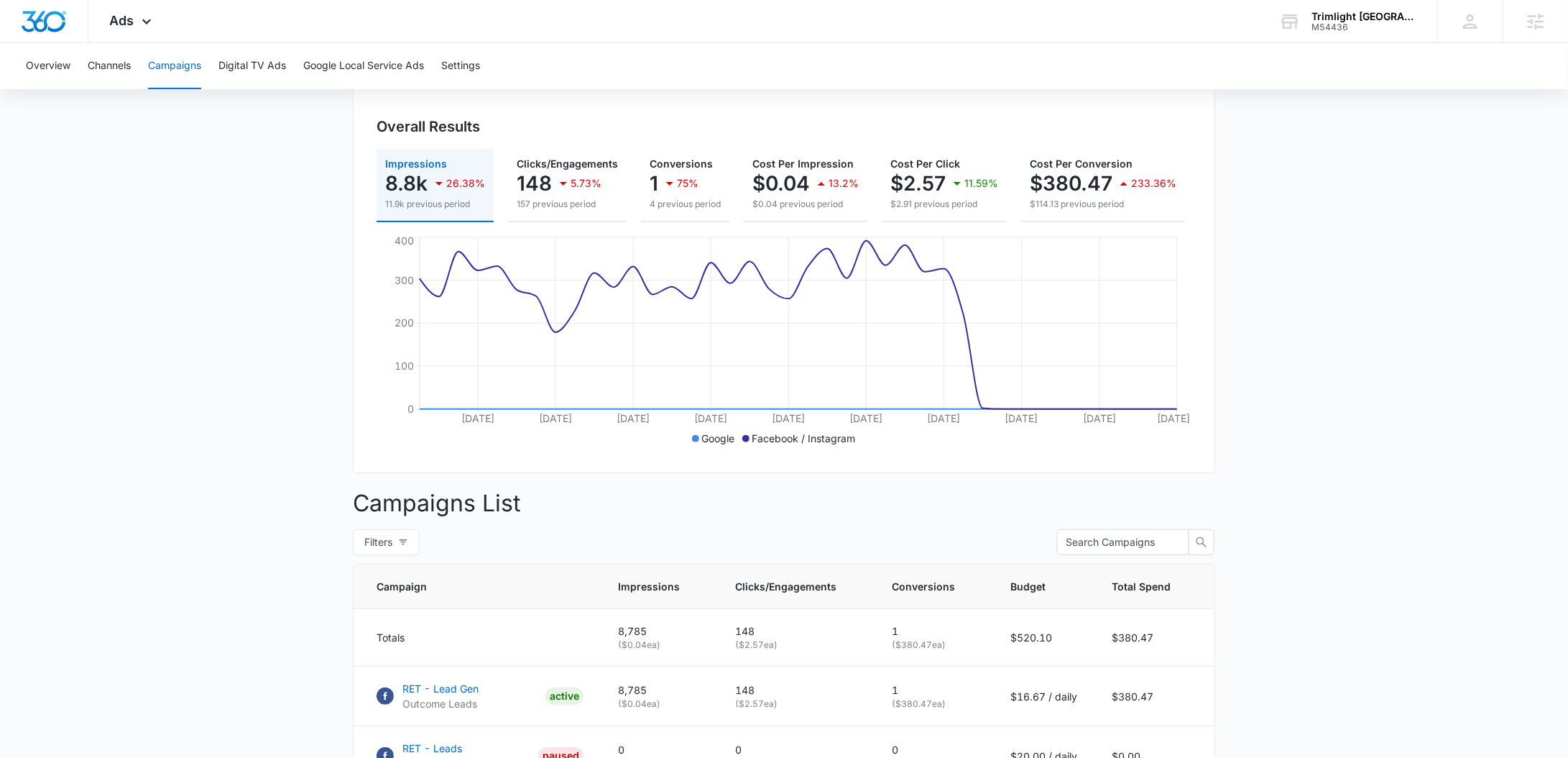
scroll to position [136, 0]
